Goal: Task Accomplishment & Management: Use online tool/utility

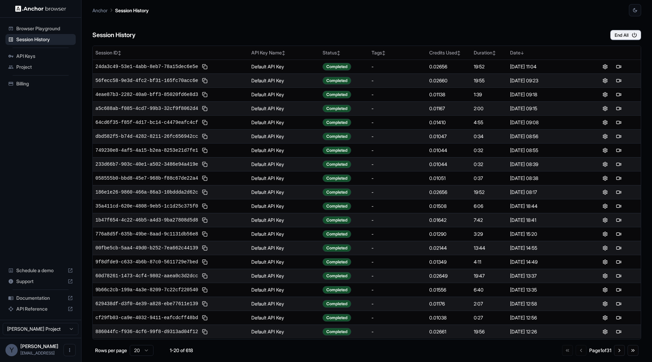
click at [378, 38] on div "Session History End All" at bounding box center [366, 28] width 549 height 24
click at [618, 37] on button "End All" at bounding box center [626, 35] width 31 height 10
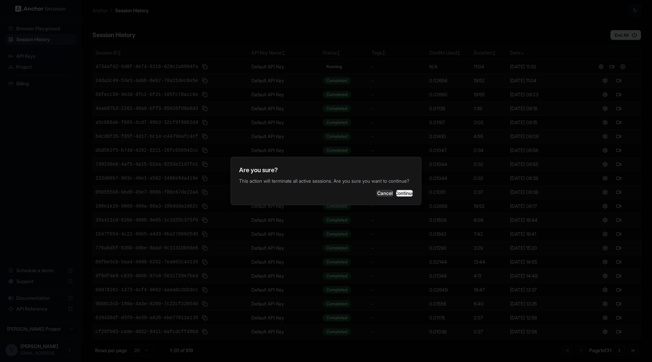
click at [396, 196] on button "Continue" at bounding box center [404, 193] width 17 height 7
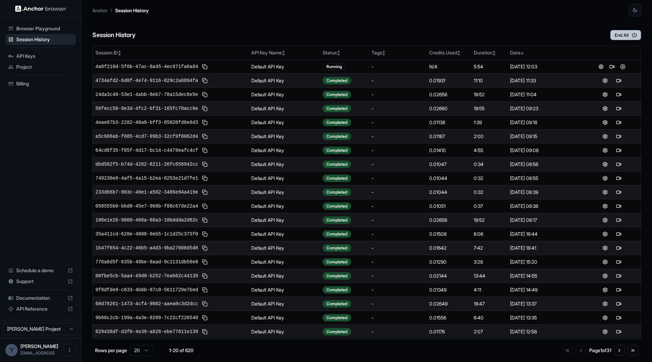
click at [616, 36] on button "End All" at bounding box center [626, 35] width 31 height 10
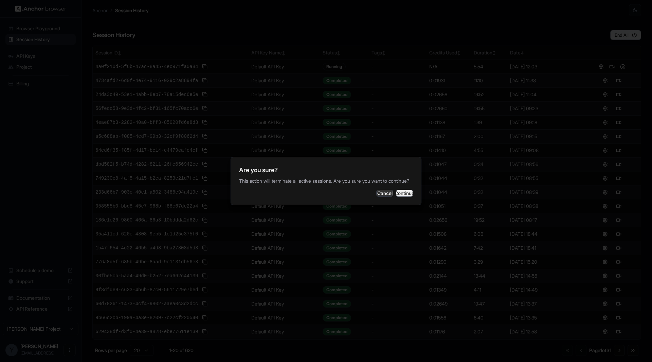
click at [406, 196] on button "Continue" at bounding box center [404, 193] width 17 height 7
